Goal: Task Accomplishment & Management: Use online tool/utility

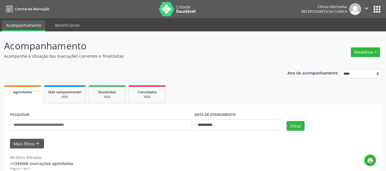
click at [364, 50] on button "Relatórios" at bounding box center [365, 52] width 29 height 10
click at [345, 63] on link "Agendamentos" at bounding box center [349, 65] width 61 height 8
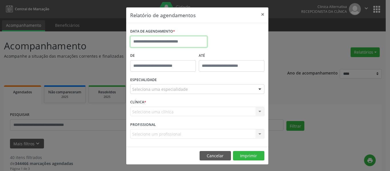
click at [201, 41] on input "text" at bounding box center [168, 41] width 77 height 11
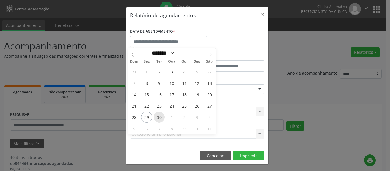
click at [161, 115] on span "30" at bounding box center [159, 117] width 11 height 11
type input "**********"
click at [161, 115] on span "30" at bounding box center [159, 117] width 11 height 11
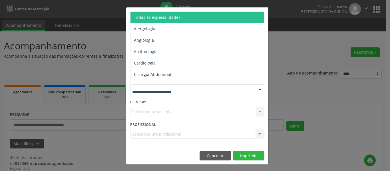
click at [259, 89] on div at bounding box center [260, 90] width 9 height 10
click at [178, 17] on span "Todas as especialidades" at bounding box center [198, 17] width 135 height 11
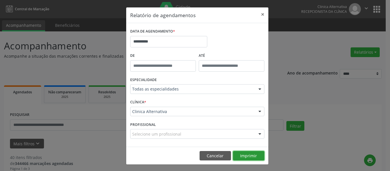
click at [251, 155] on button "Imprimir" at bounding box center [248, 156] width 31 height 10
